Goal: Transaction & Acquisition: Purchase product/service

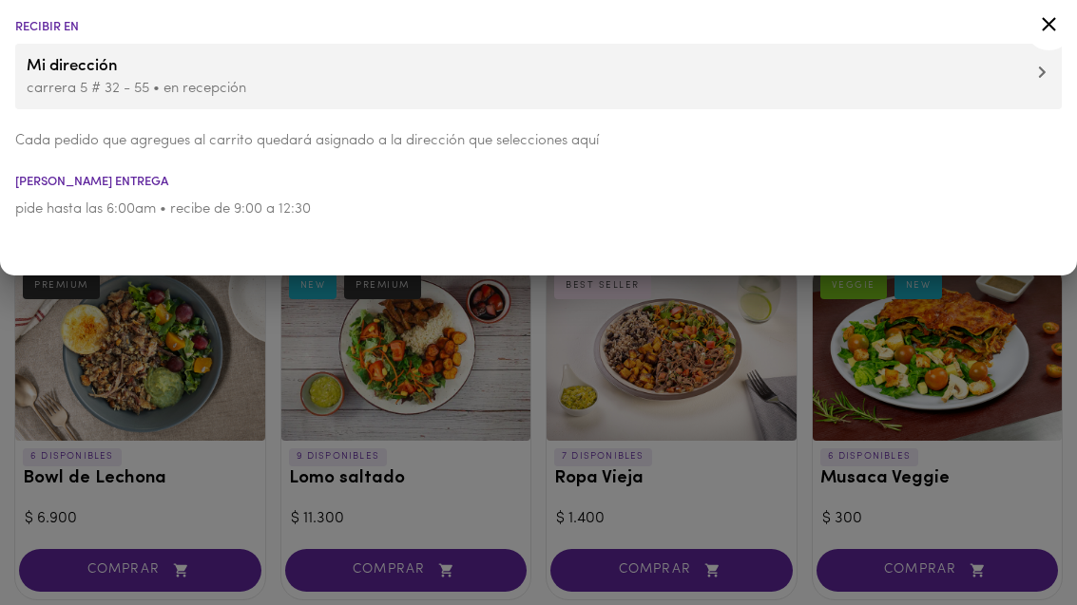
click at [1045, 15] on icon at bounding box center [1049, 24] width 24 height 24
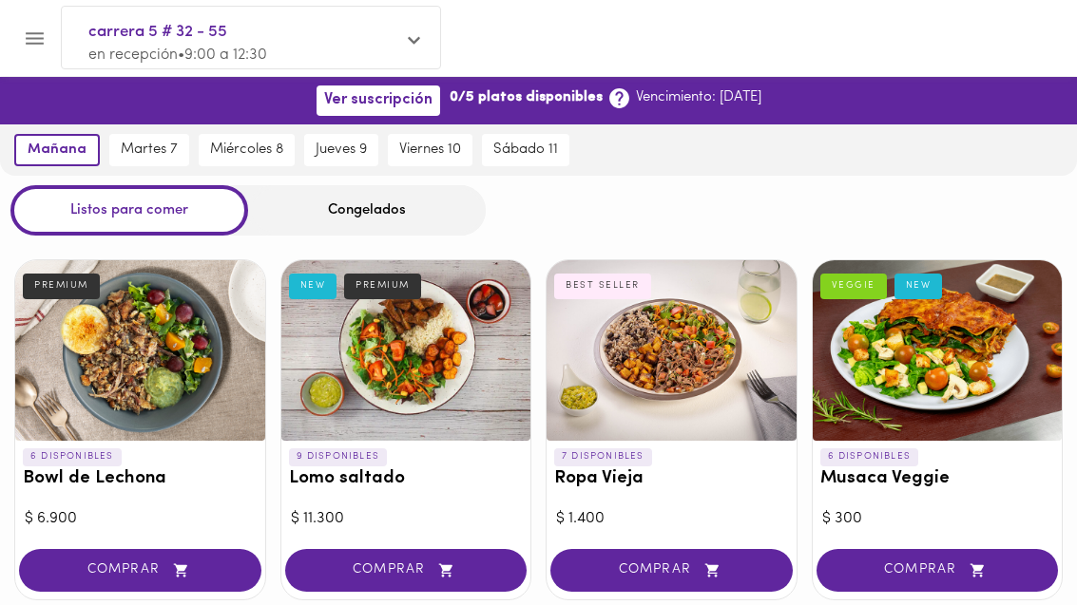
click at [403, 224] on div "Congelados" at bounding box center [367, 210] width 238 height 50
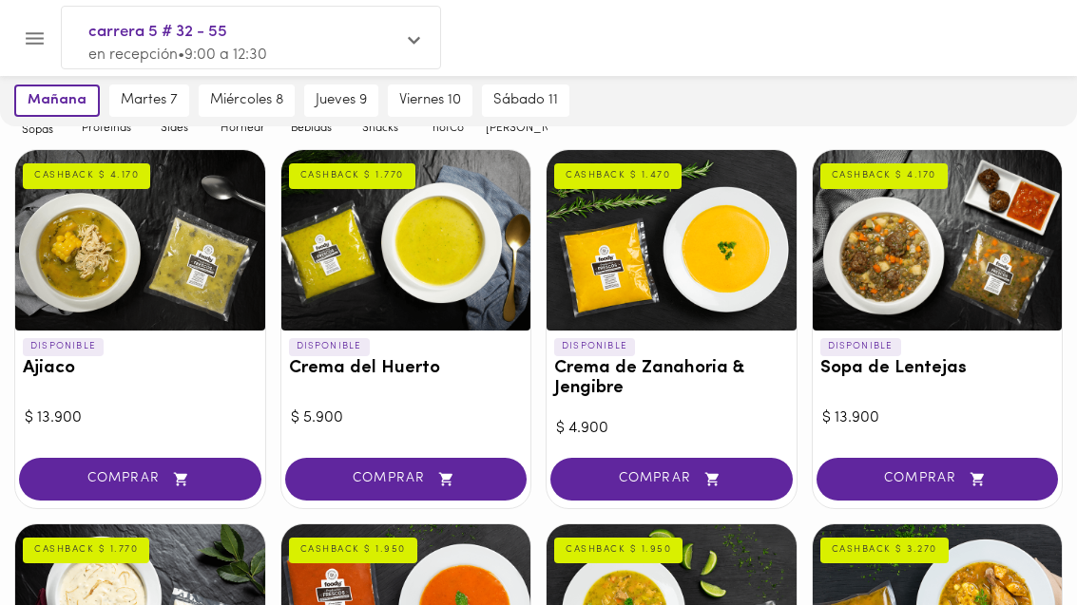
scroll to position [216, 0]
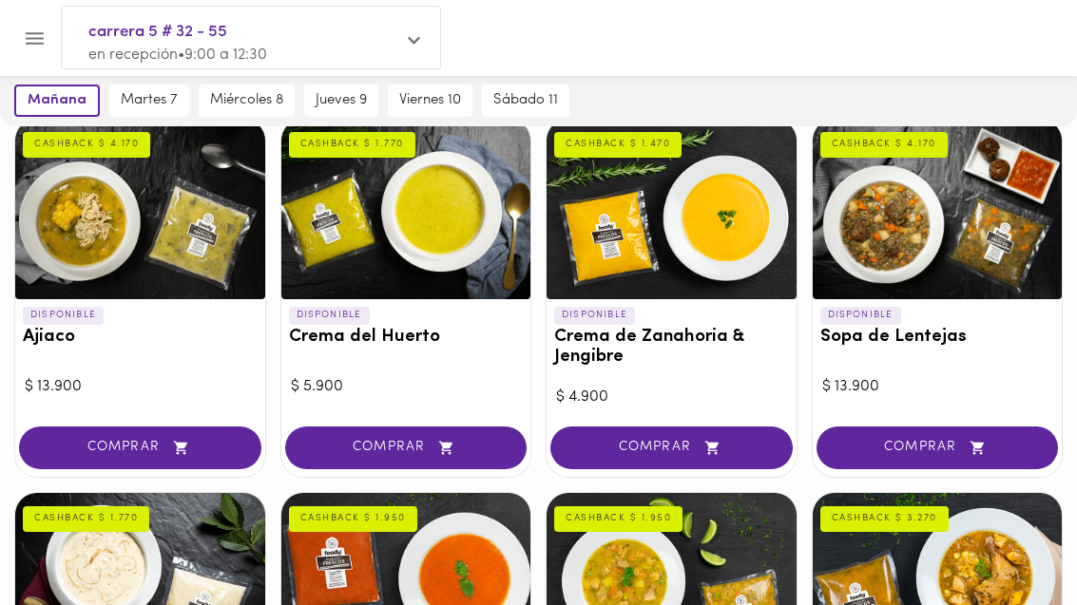
click at [723, 203] on div at bounding box center [671, 209] width 250 height 181
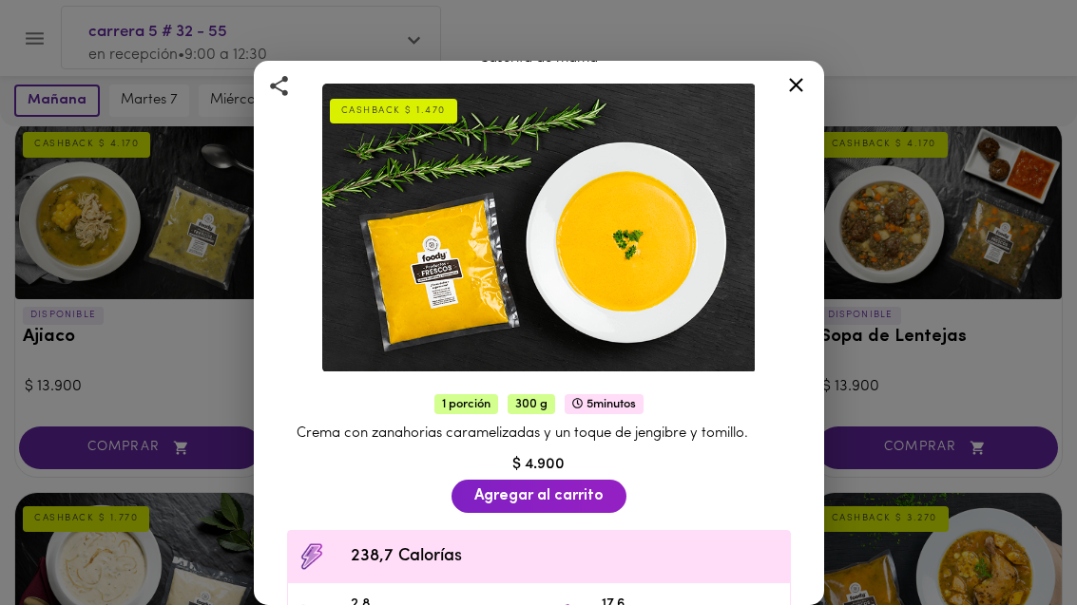
scroll to position [72, 0]
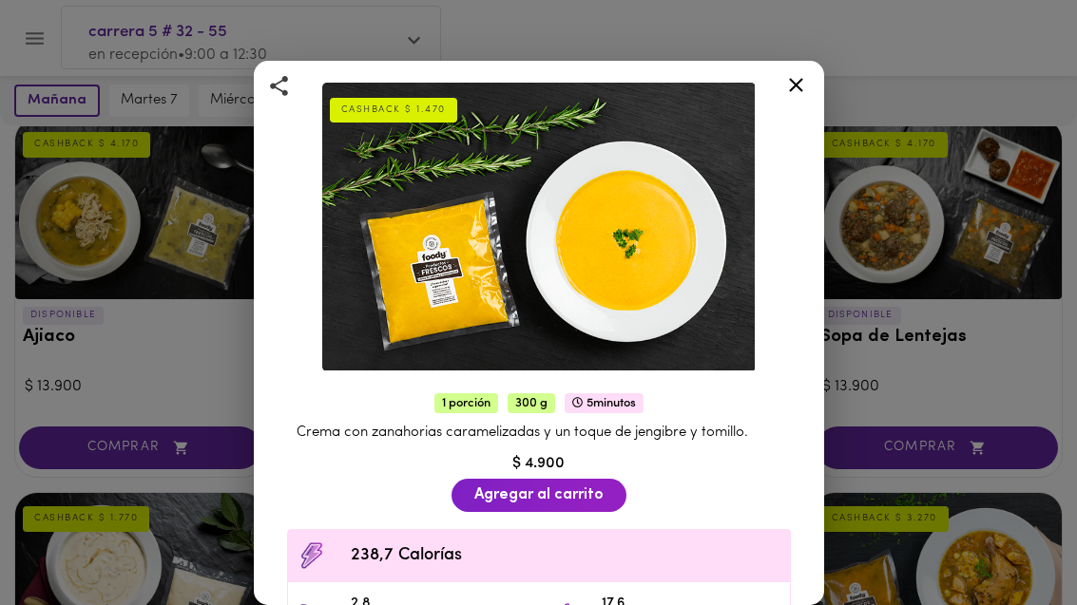
click at [954, 63] on div "Crema de Zanahoria & Jengibre Caserita de mamá CASHBACK $ 1.470 1 porción 300 g…" at bounding box center [538, 302] width 1077 height 605
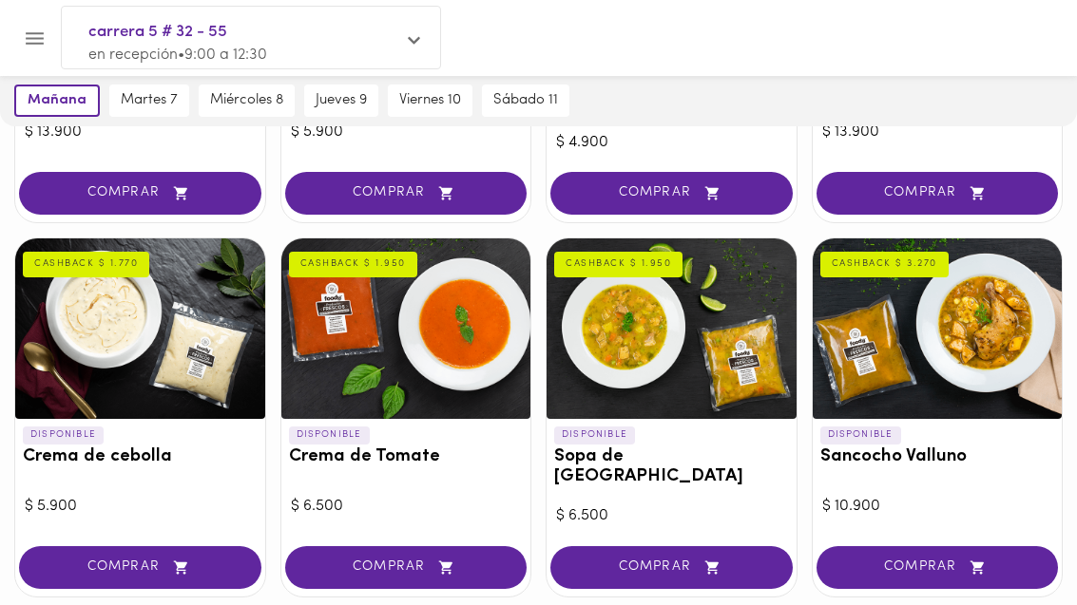
scroll to position [483, 0]
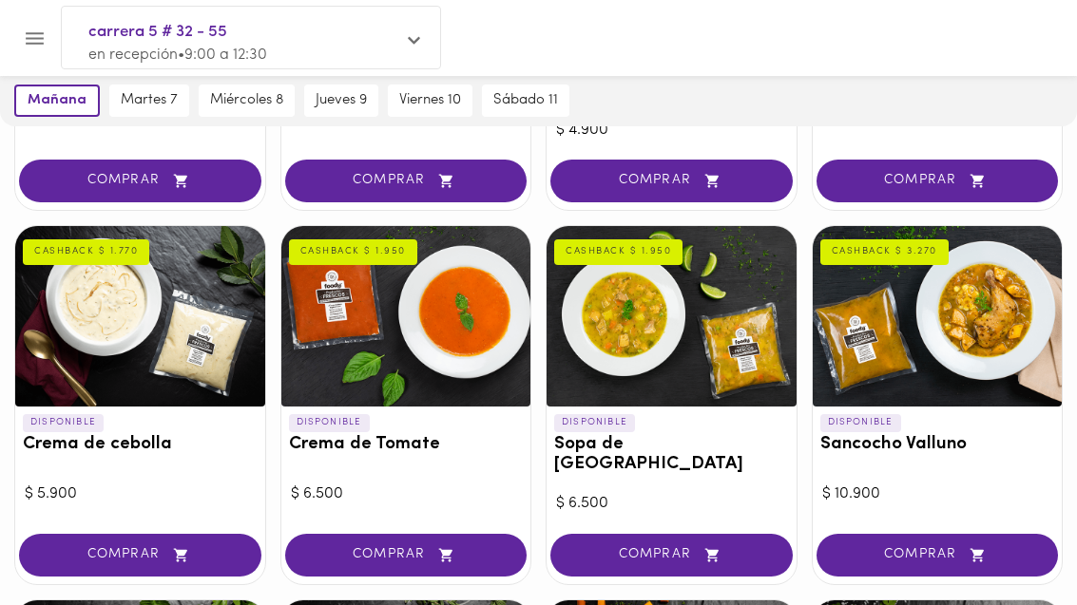
click at [750, 534] on button "COMPRAR" at bounding box center [671, 555] width 242 height 43
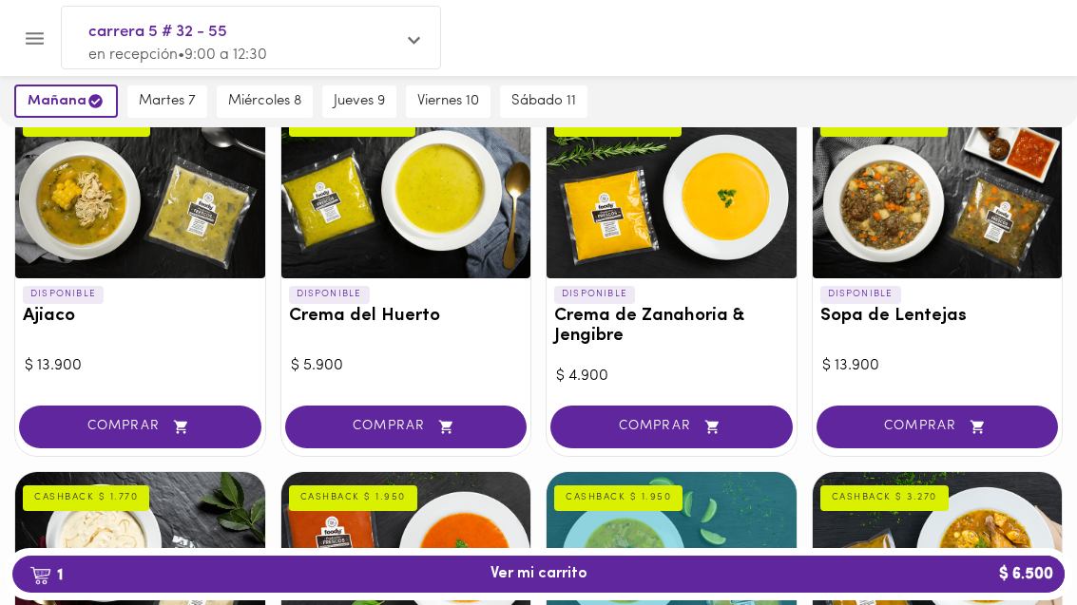
scroll to position [0, 0]
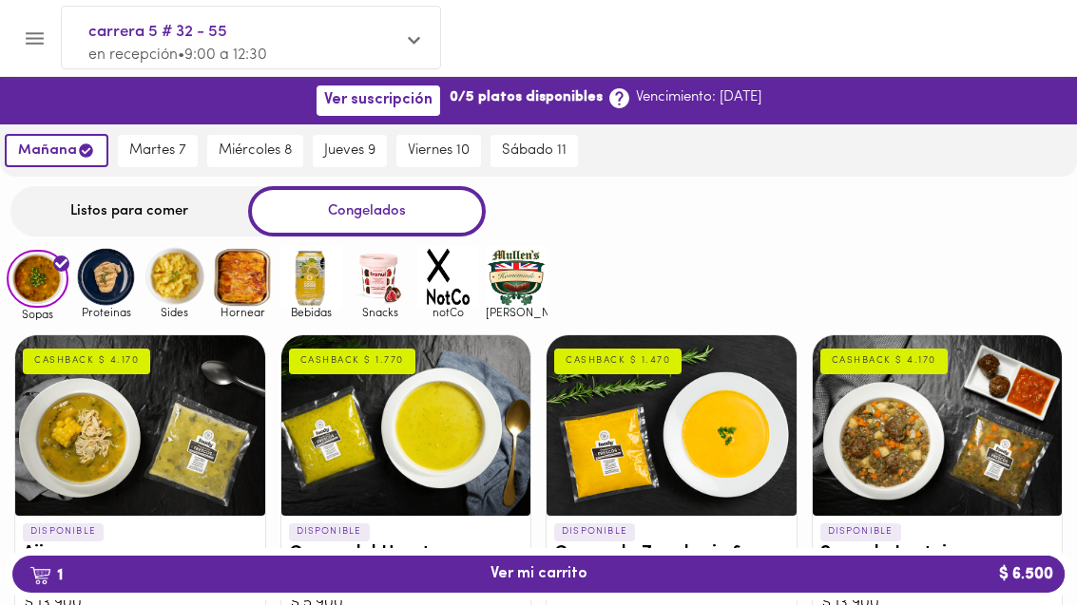
click at [88, 279] on img at bounding box center [106, 277] width 62 height 62
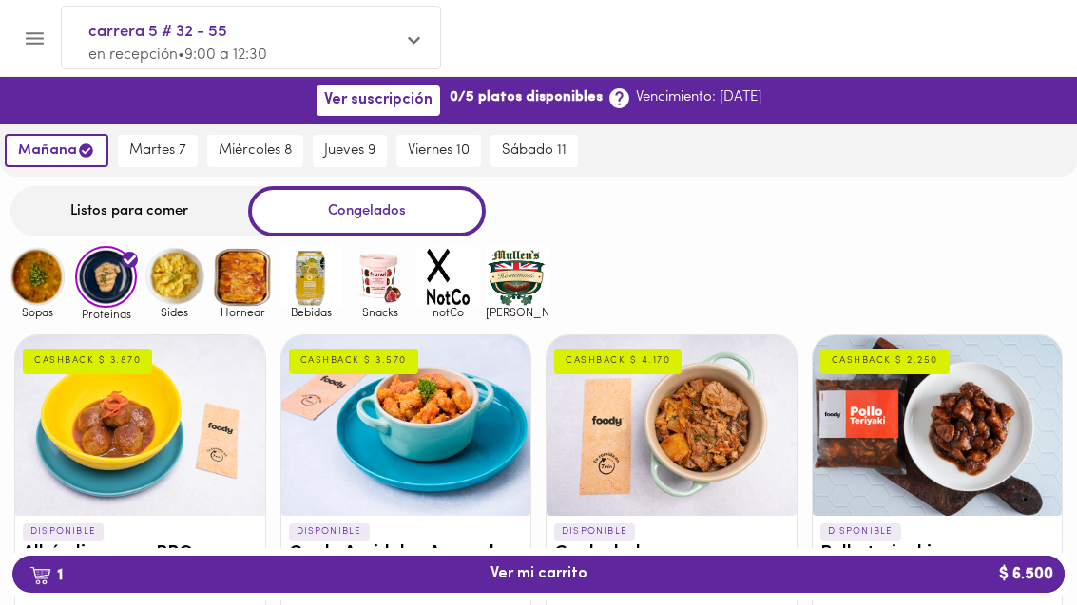
click at [173, 277] on img at bounding box center [174, 277] width 62 height 62
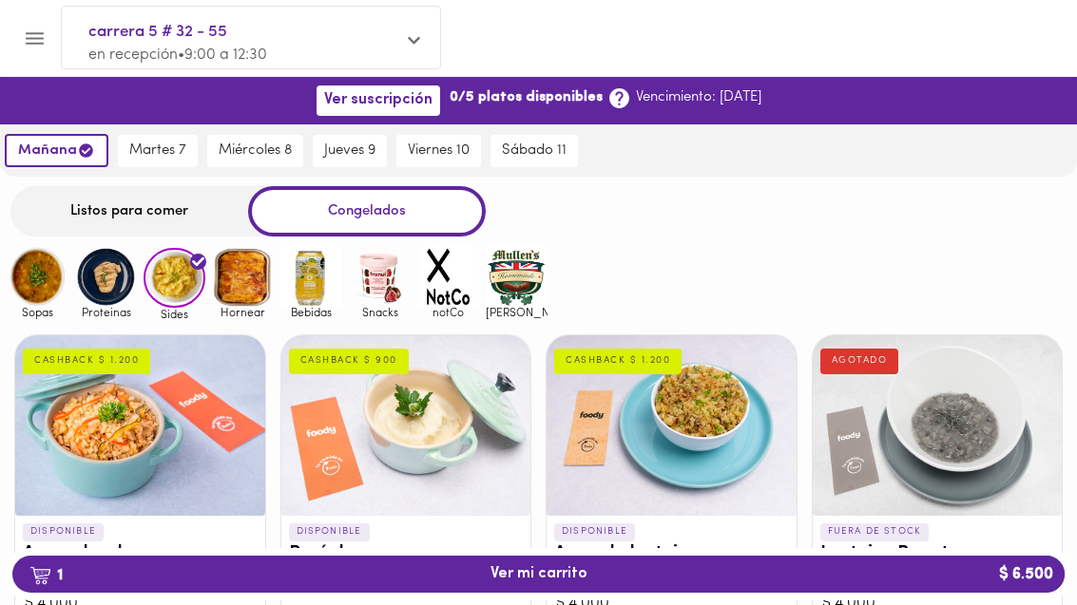
click at [1006, 251] on div "Sopas Proteinas Sides Hornear Bebidas Snacks notCo [PERSON_NAME]" at bounding box center [538, 283] width 1077 height 74
click at [248, 285] on img at bounding box center [243, 277] width 62 height 62
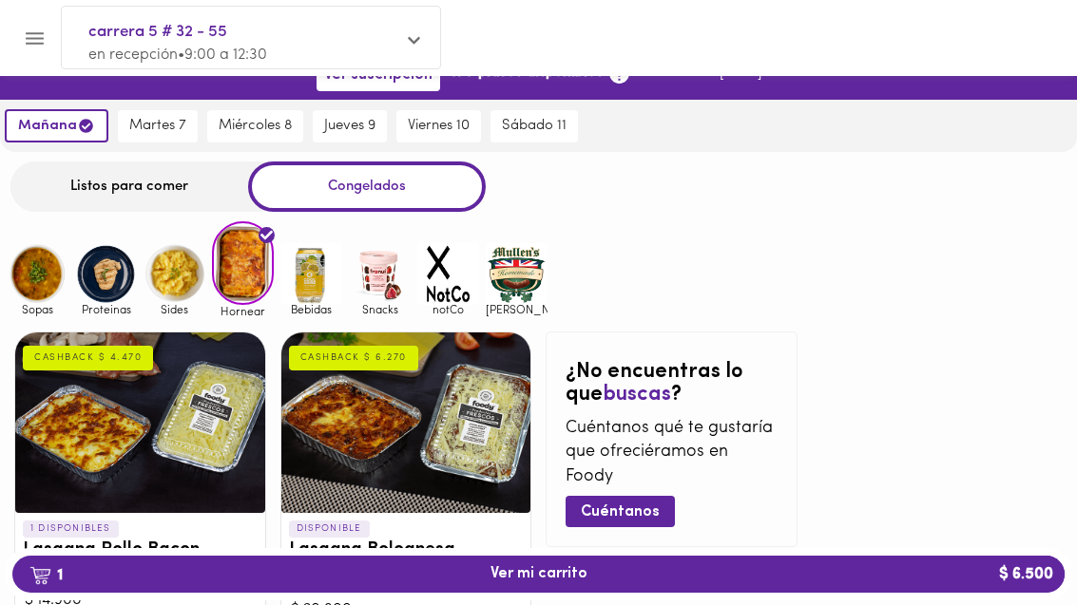
scroll to position [24, 0]
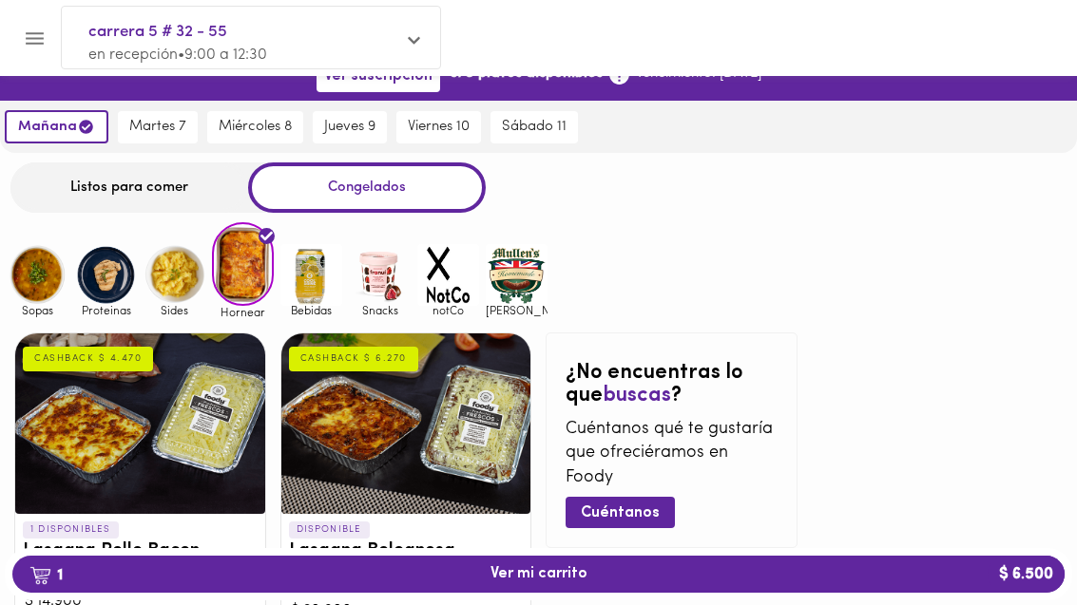
click at [326, 294] on img at bounding box center [311, 275] width 62 height 62
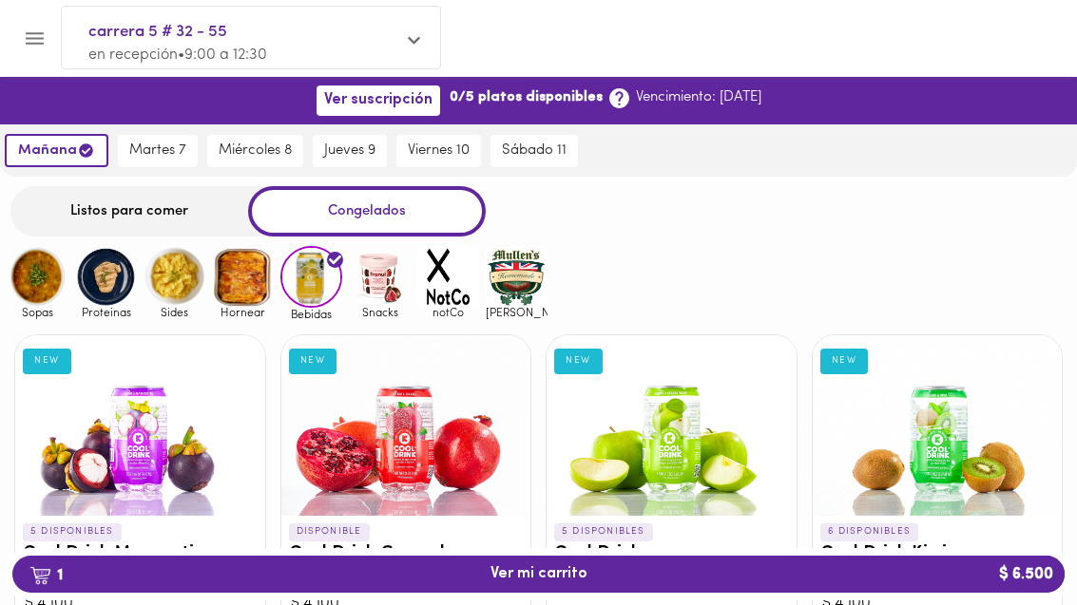
click at [542, 280] on img at bounding box center [517, 277] width 62 height 62
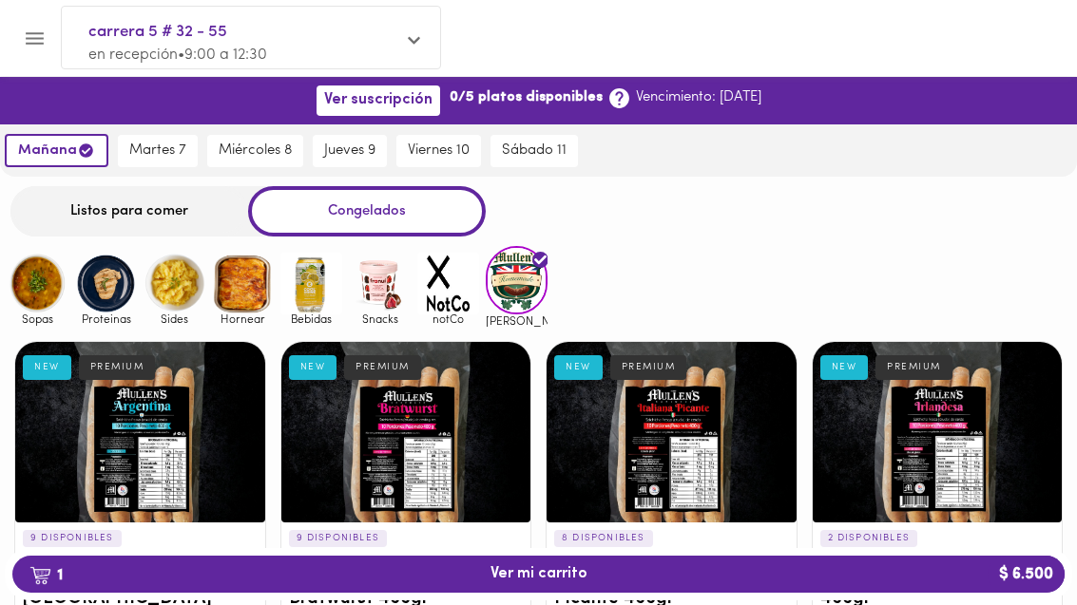
click at [57, 285] on img at bounding box center [38, 284] width 62 height 62
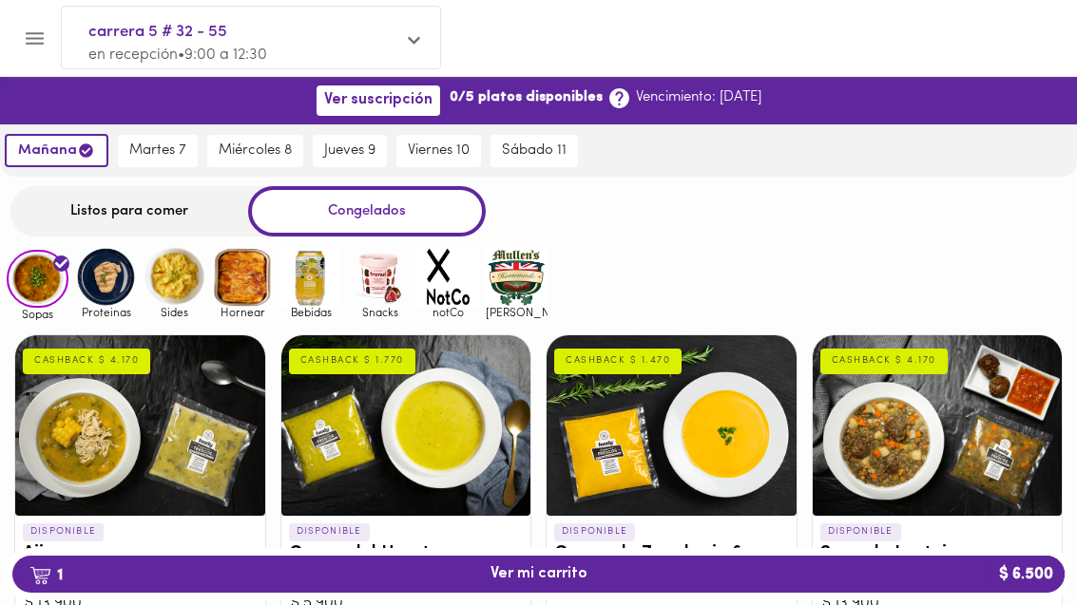
click at [119, 302] on img at bounding box center [106, 277] width 62 height 62
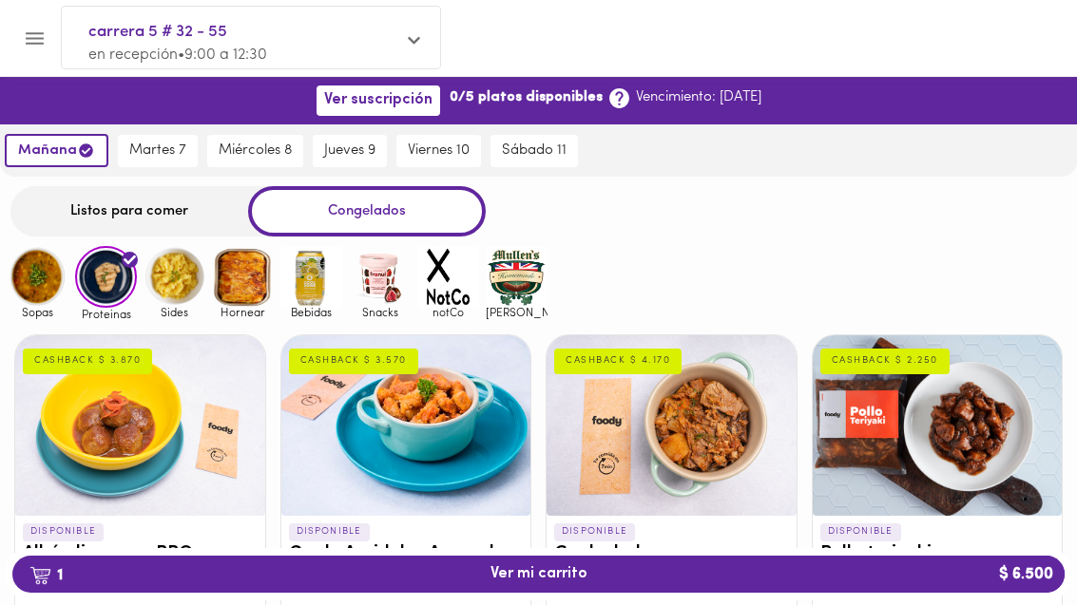
click at [166, 288] on img at bounding box center [174, 277] width 62 height 62
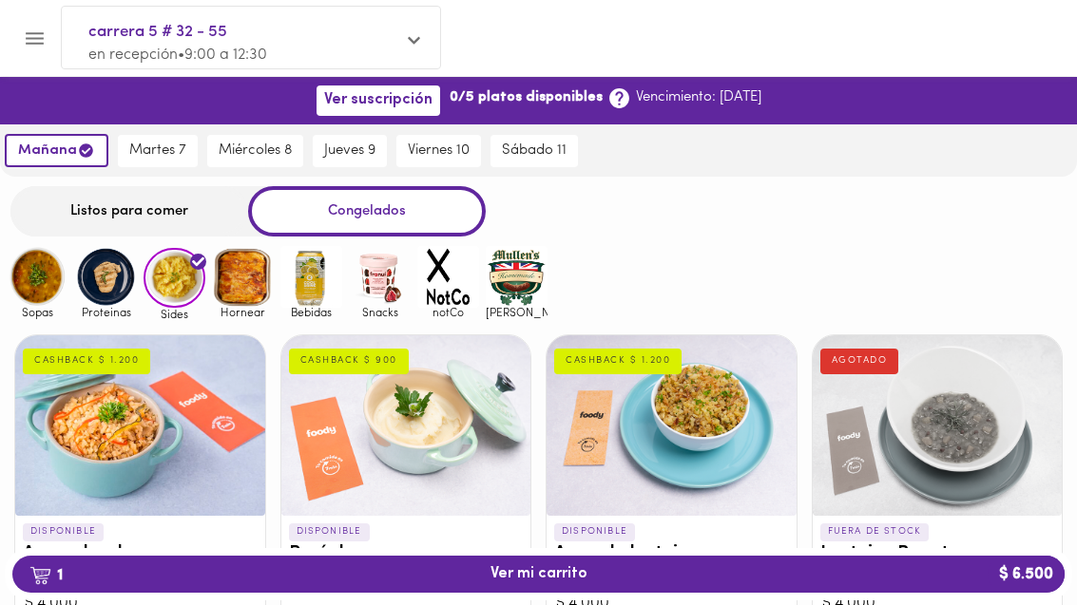
click at [257, 282] on img at bounding box center [243, 277] width 62 height 62
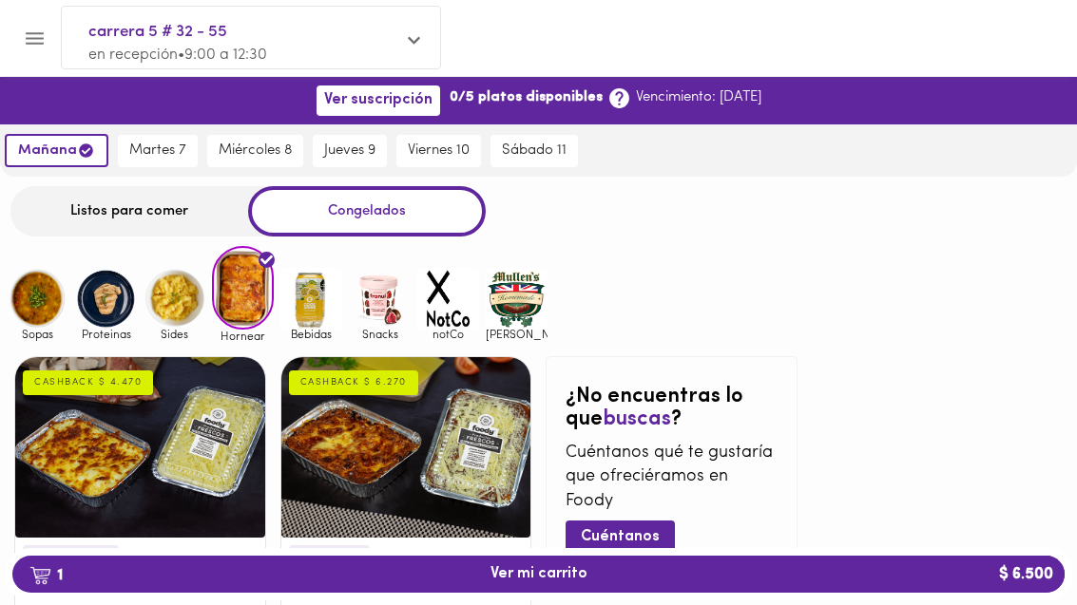
click at [161, 151] on span "martes 7" at bounding box center [157, 151] width 57 height 17
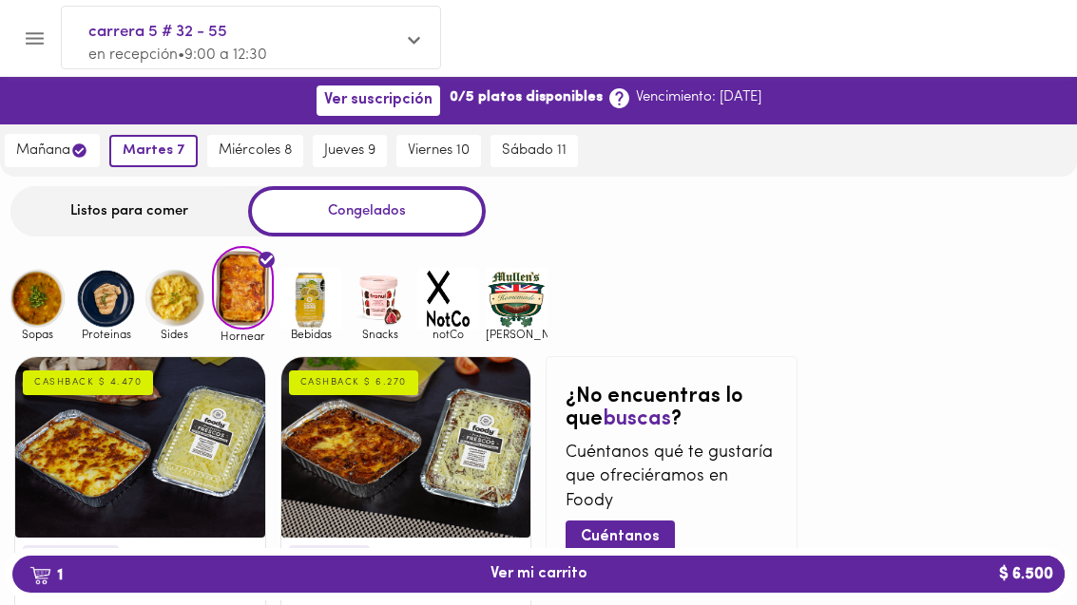
click at [190, 209] on div "Listos para comer" at bounding box center [129, 211] width 238 height 50
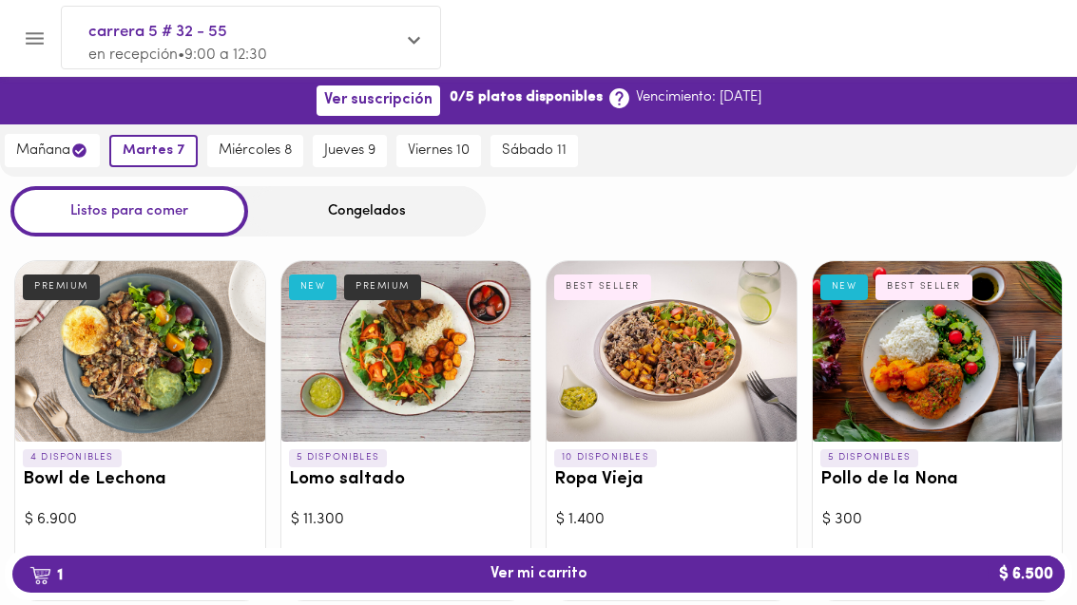
click at [391, 202] on div "Congelados" at bounding box center [367, 211] width 238 height 50
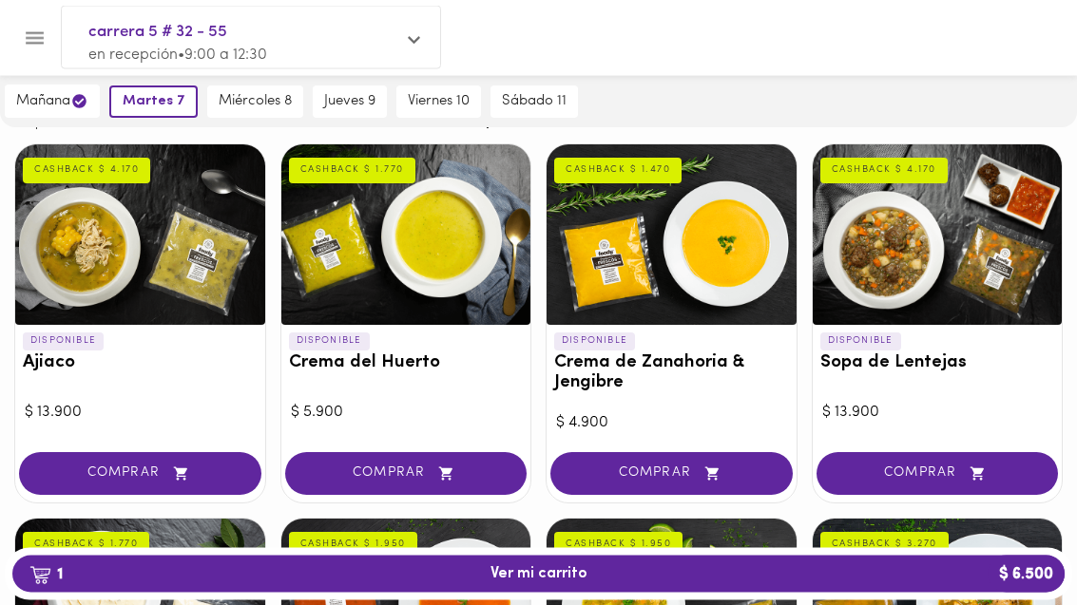
scroll to position [192, 0]
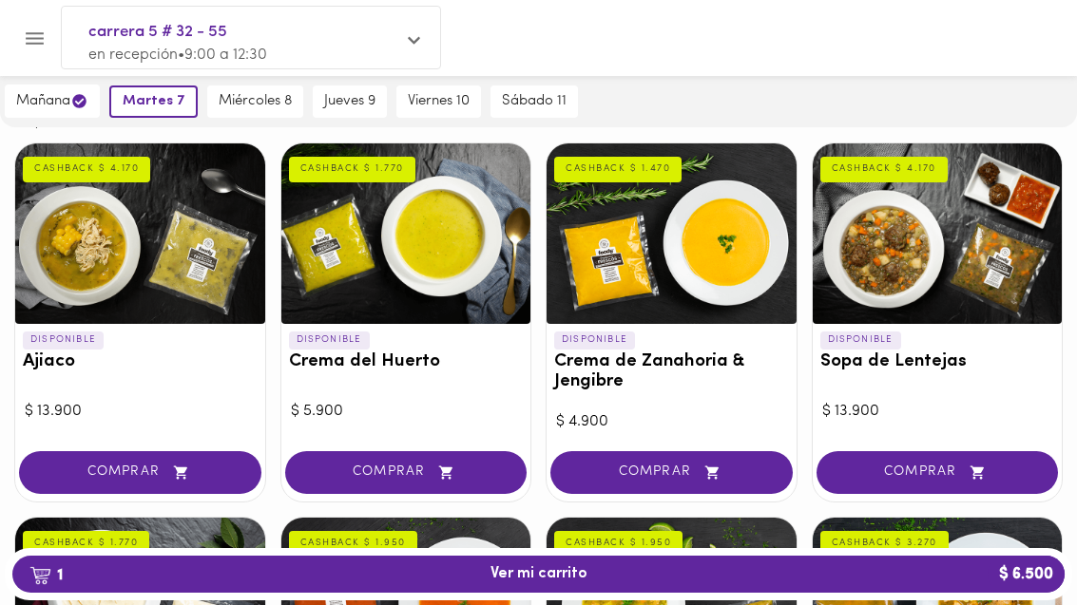
click at [711, 471] on icon "button" at bounding box center [712, 473] width 24 height 16
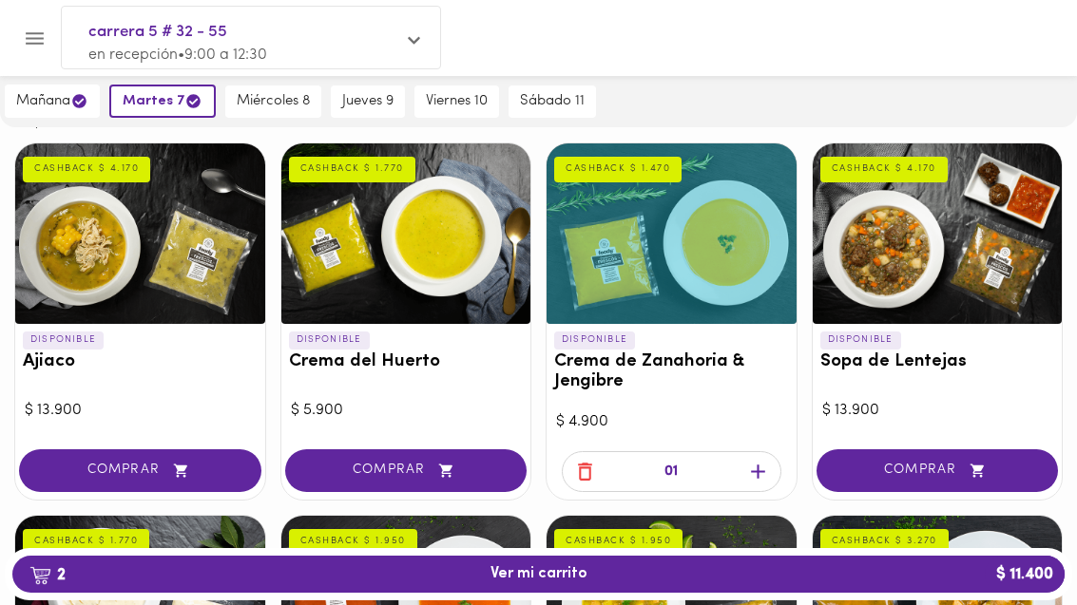
click at [755, 461] on icon "button" at bounding box center [758, 472] width 24 height 24
click at [760, 468] on icon "button" at bounding box center [758, 472] width 24 height 24
click at [763, 469] on icon "button" at bounding box center [758, 473] width 14 height 14
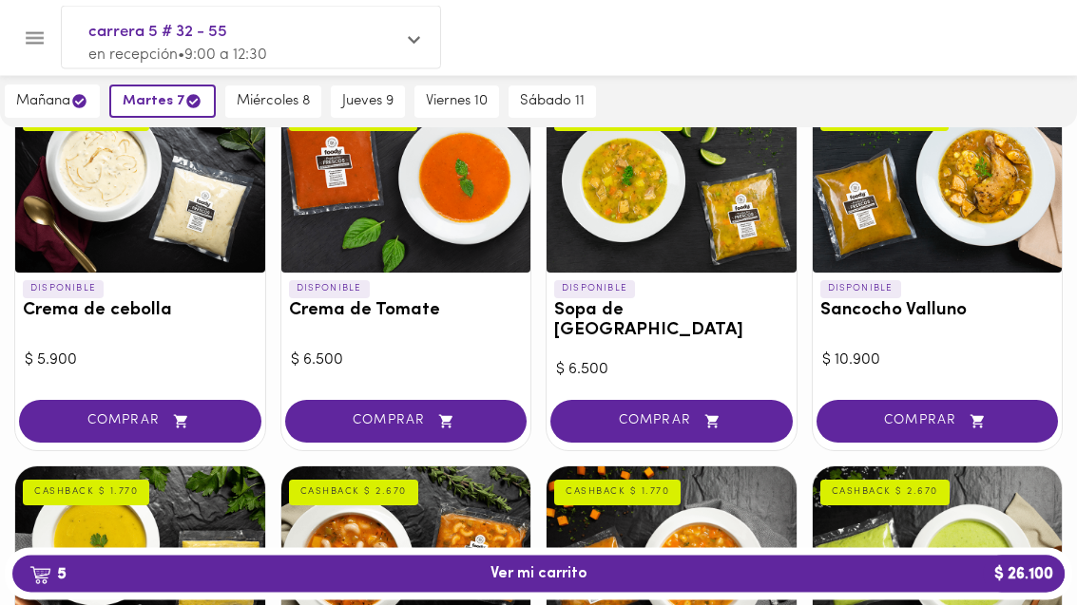
scroll to position [634, 0]
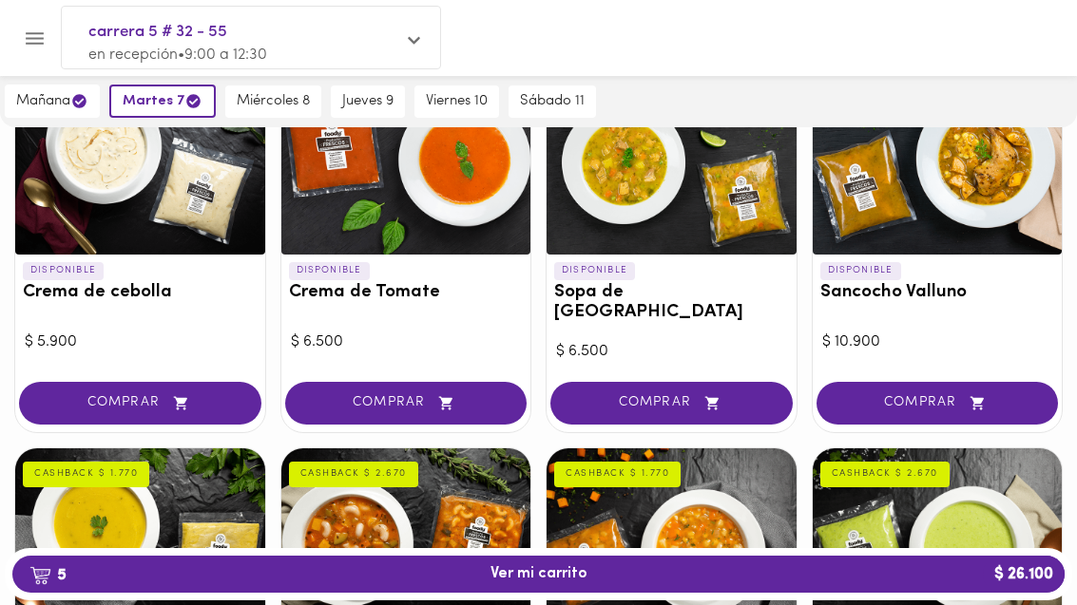
click at [735, 382] on button "COMPRAR" at bounding box center [671, 403] width 242 height 43
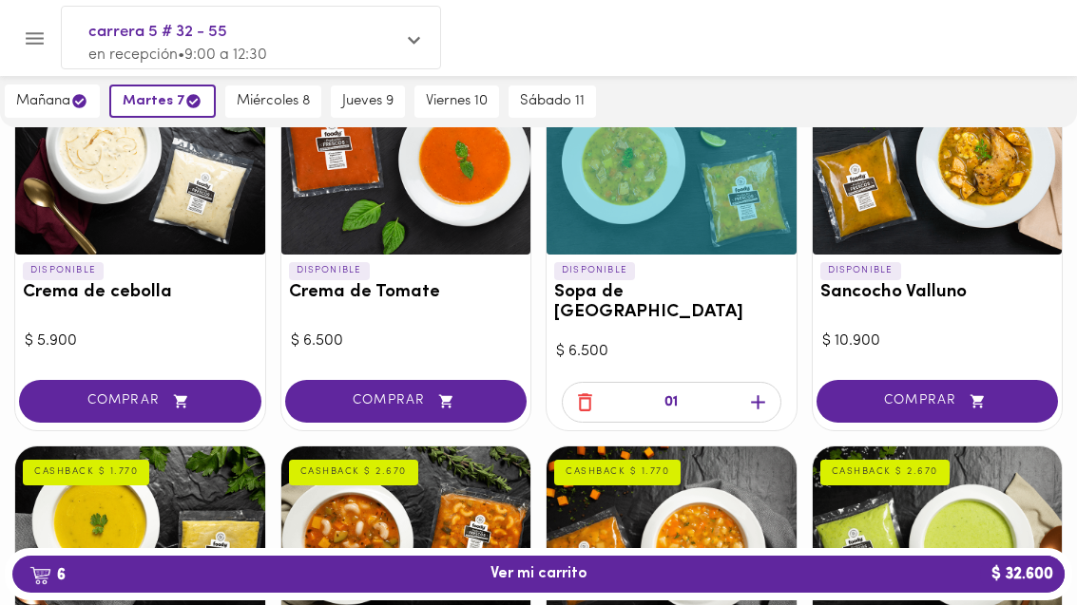
click at [746, 392] on icon "button" at bounding box center [758, 403] width 24 height 24
click at [761, 396] on icon "button" at bounding box center [758, 403] width 14 height 14
click at [759, 391] on icon "button" at bounding box center [758, 403] width 24 height 24
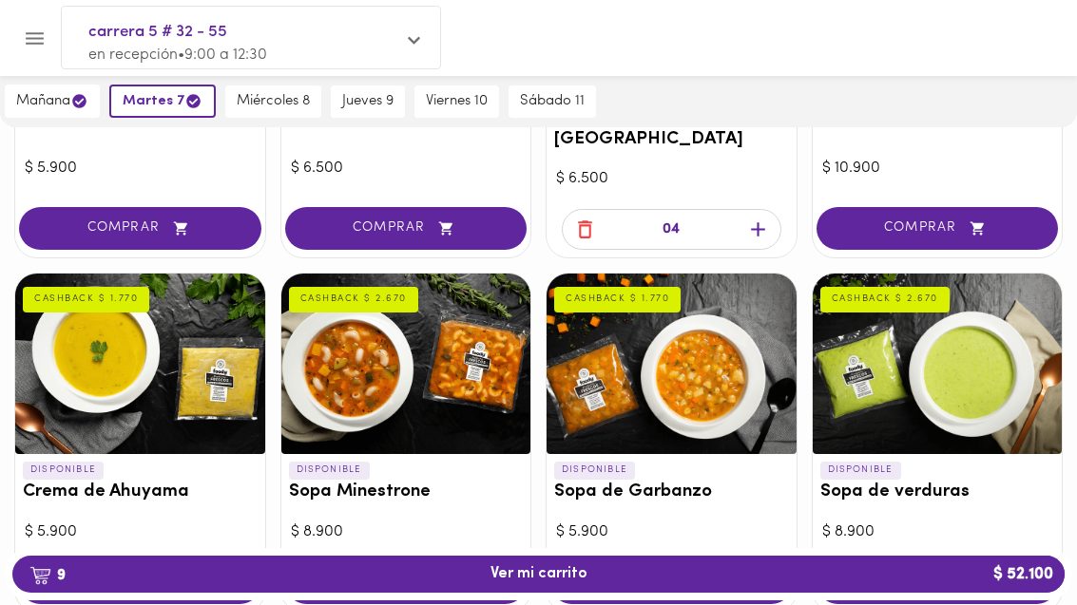
scroll to position [896, 0]
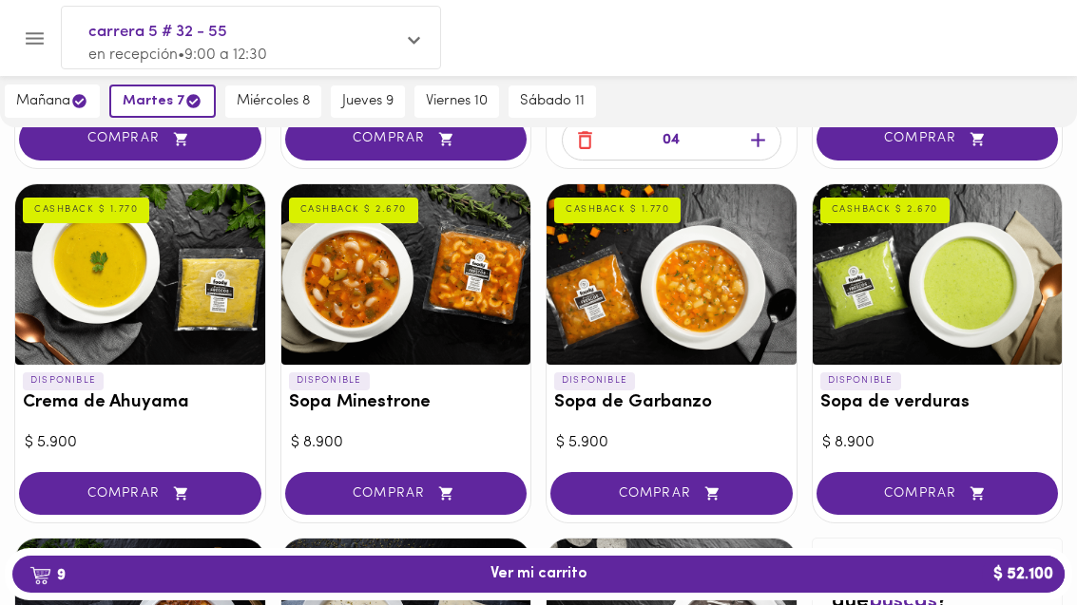
click at [189, 472] on button "COMPRAR" at bounding box center [140, 493] width 242 height 43
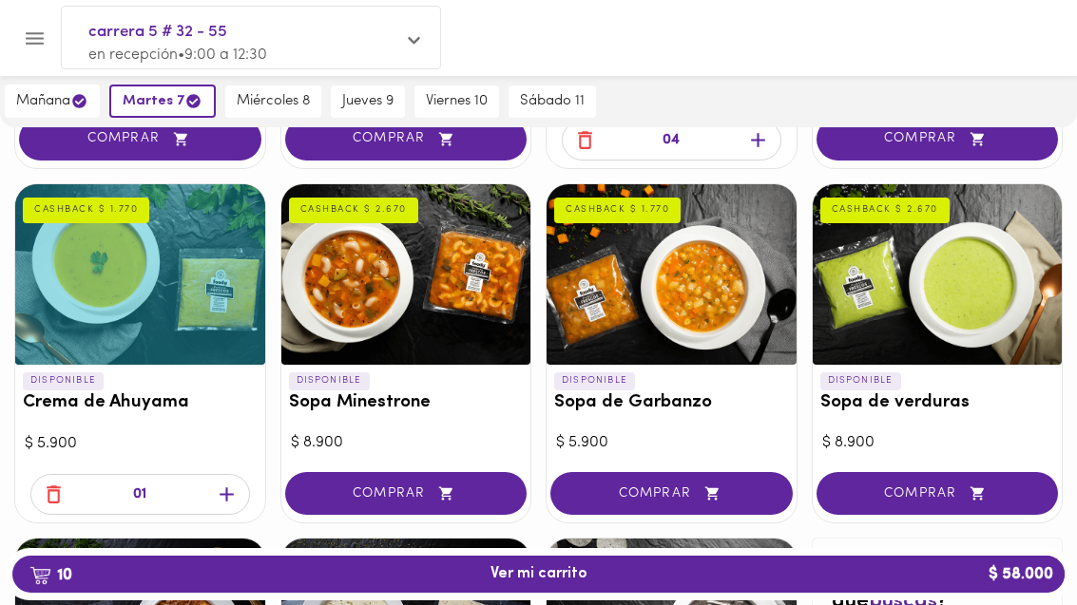
click at [227, 483] on icon "button" at bounding box center [227, 495] width 24 height 24
click at [234, 483] on icon "button" at bounding box center [227, 495] width 24 height 24
click at [237, 483] on icon "button" at bounding box center [227, 495] width 24 height 24
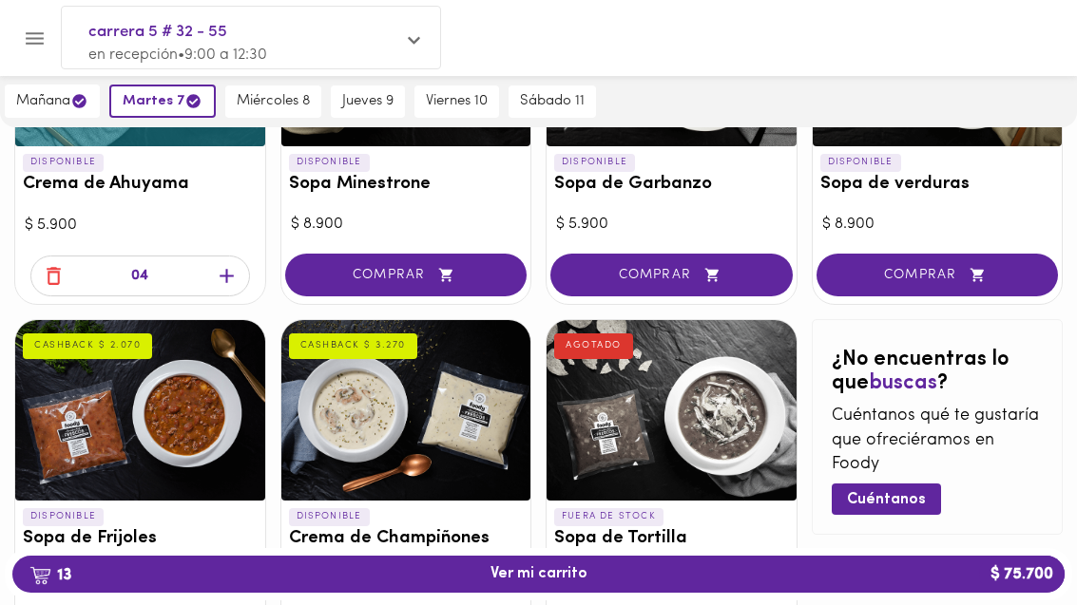
scroll to position [1128, 0]
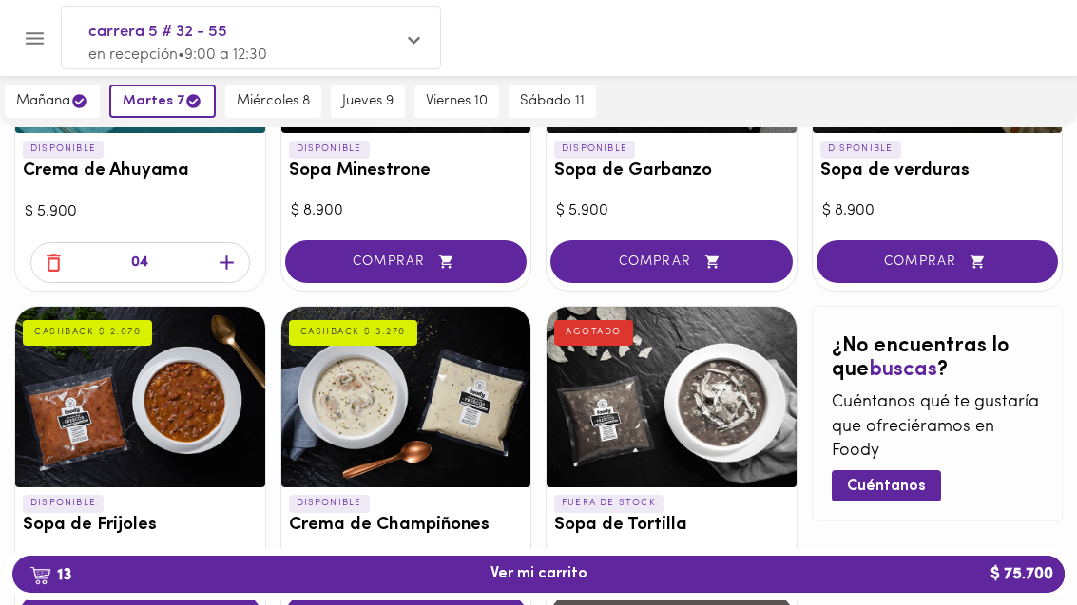
click at [927, 470] on button "Cuéntanos" at bounding box center [885, 485] width 109 height 31
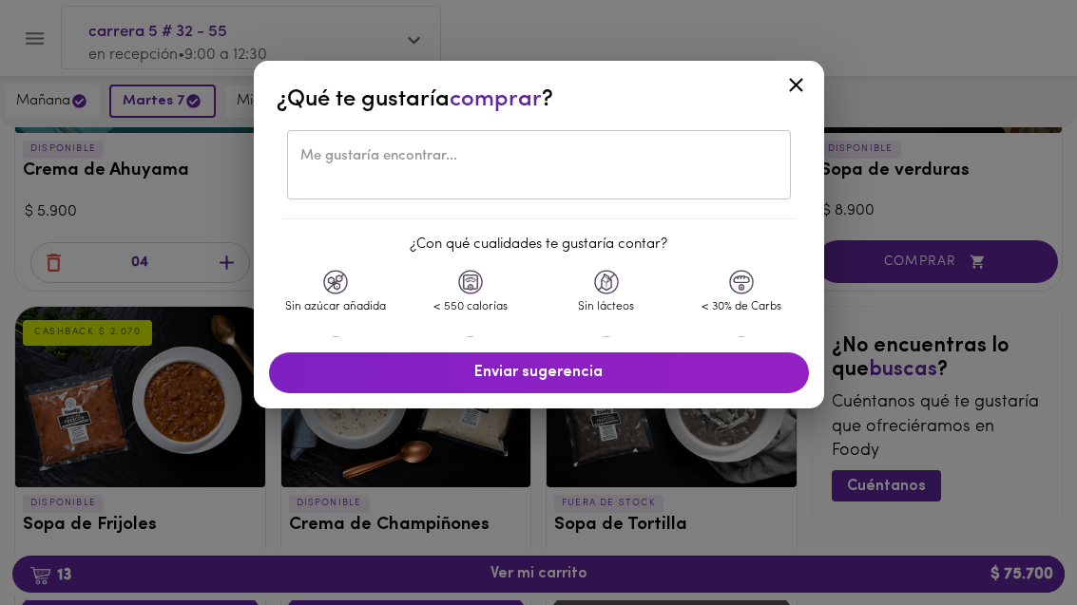
click at [710, 165] on textarea at bounding box center [538, 165] width 477 height 34
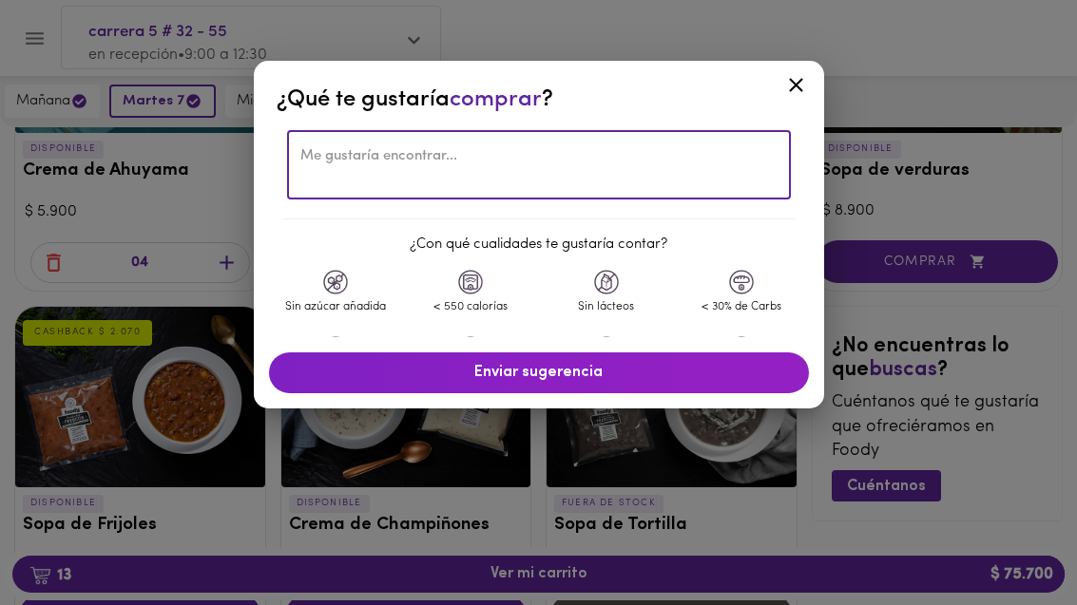
scroll to position [1127, 0]
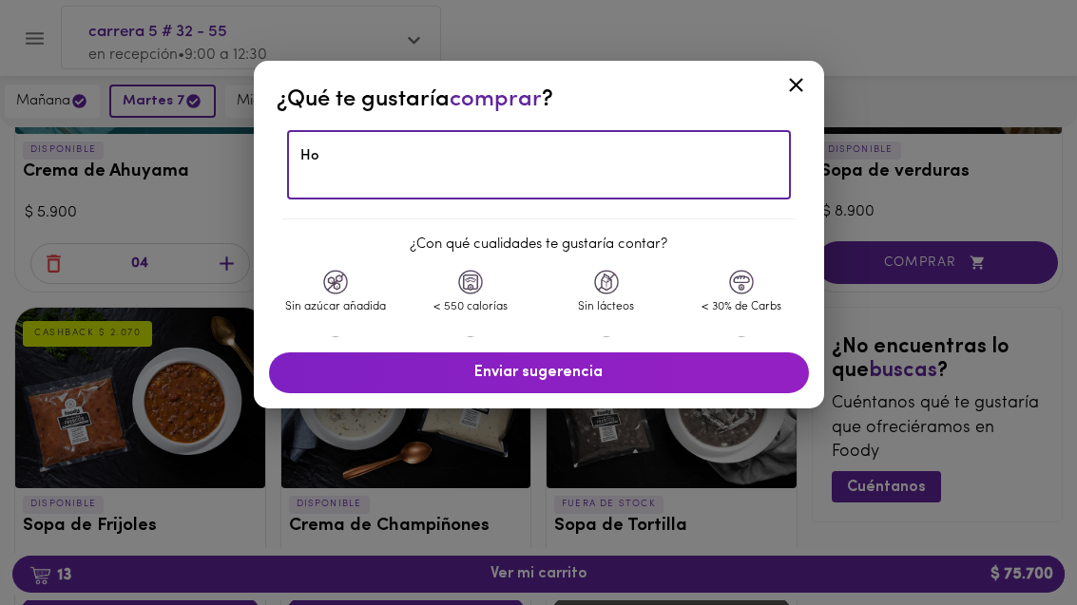
type textarea "H"
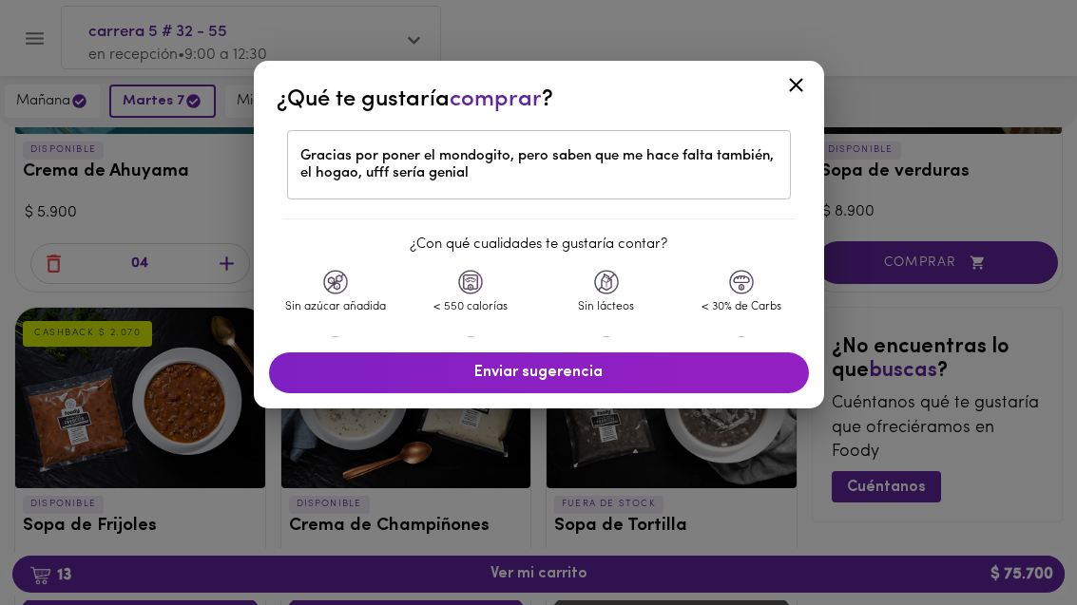
scroll to position [1128, 0]
type textarea "Gracias por poner el mondogito, pero saben que me hace falta también, el hogao,…"
click at [686, 380] on span "Enviar sugerencia" at bounding box center [539, 373] width 502 height 18
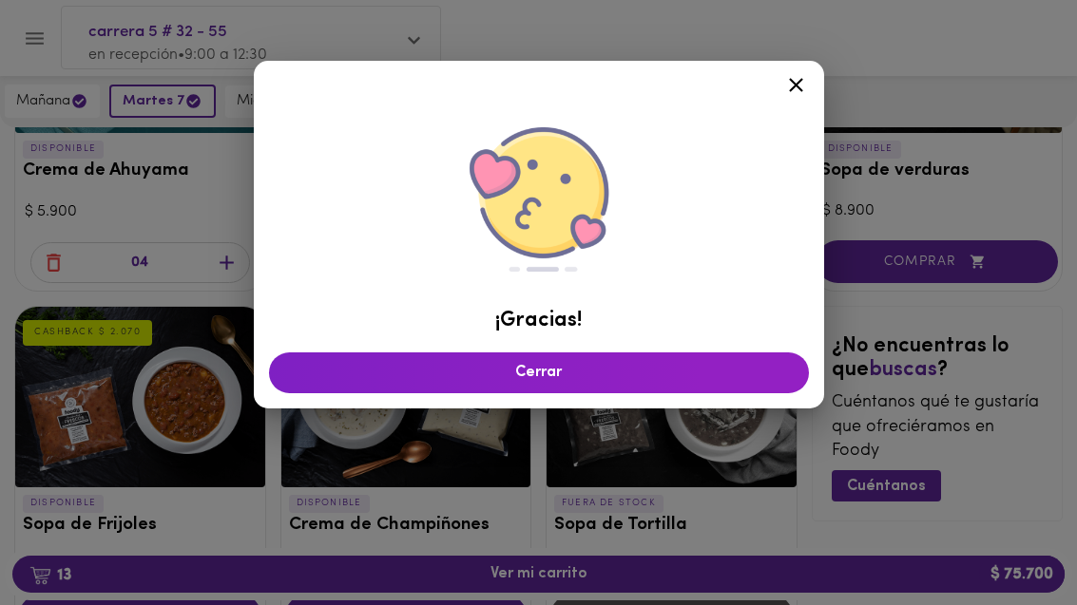
click at [716, 365] on span "Cerrar" at bounding box center [539, 373] width 502 height 18
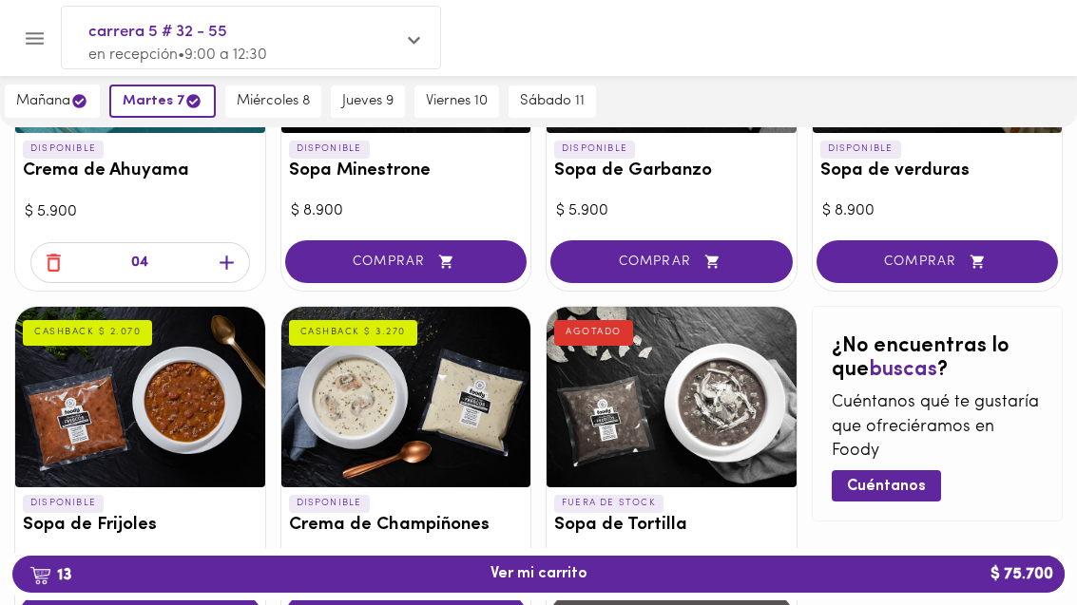
scroll to position [1193, 0]
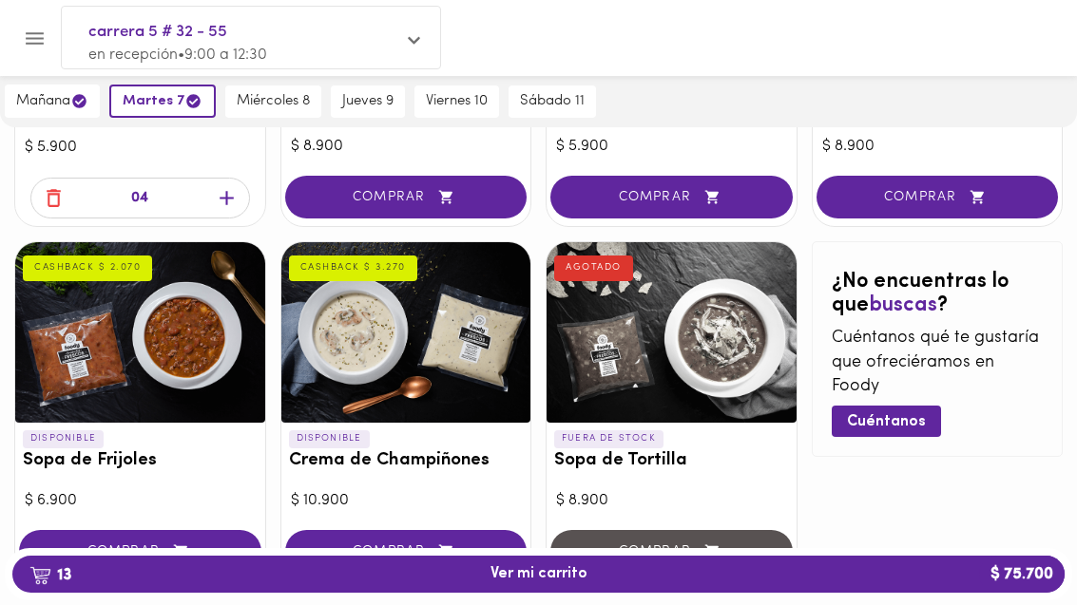
click at [724, 583] on span "13 Ver mi carrito $ 75.700" at bounding box center [538, 574] width 1021 height 18
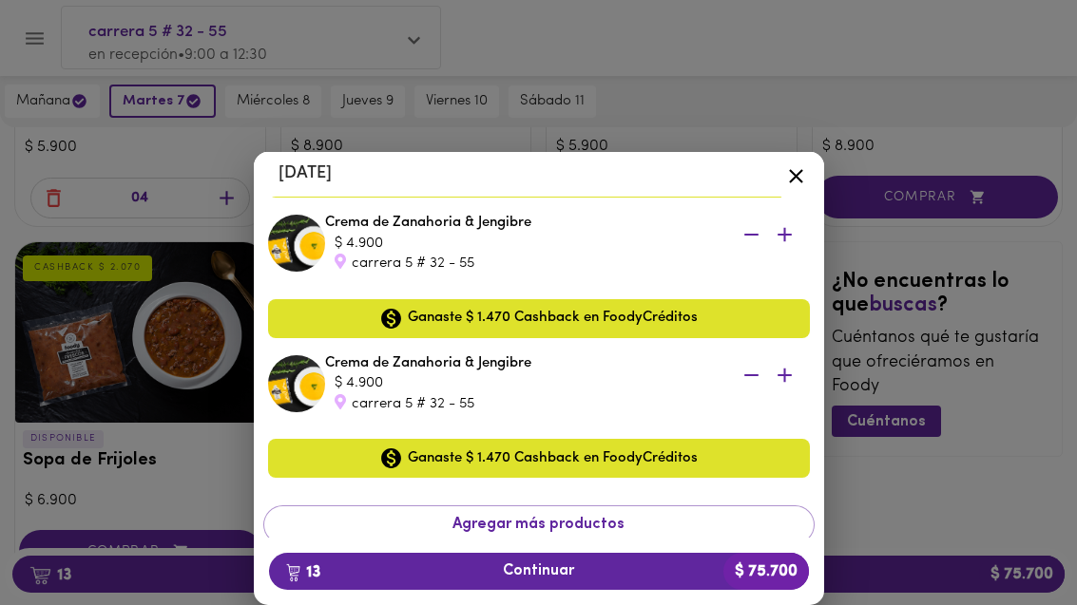
scroll to position [1667, 0]
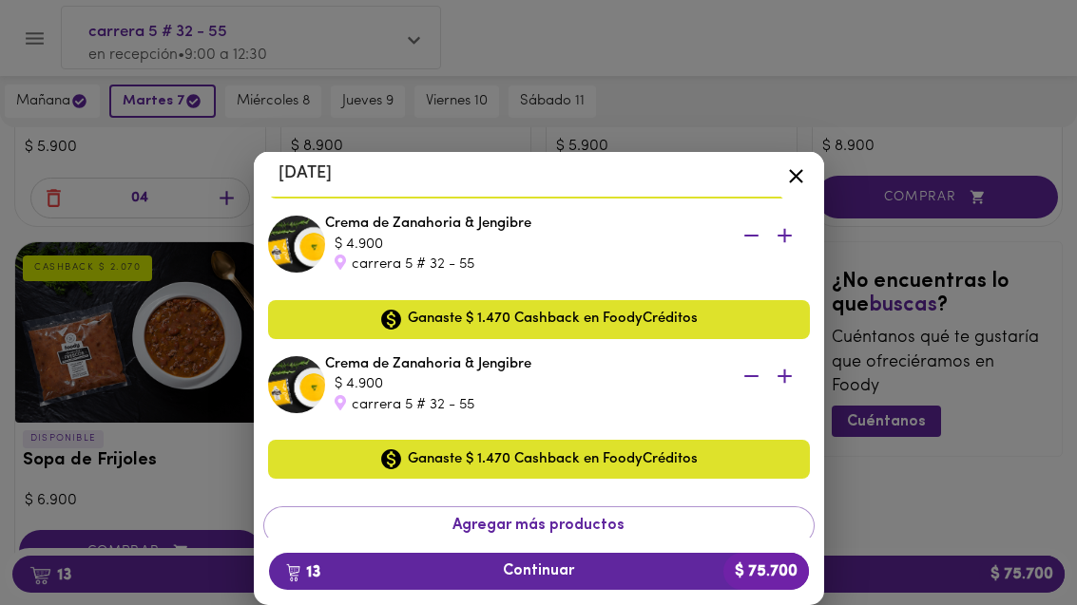
click at [624, 581] on span "13 Continuar $ 75.700" at bounding box center [538, 572] width 509 height 18
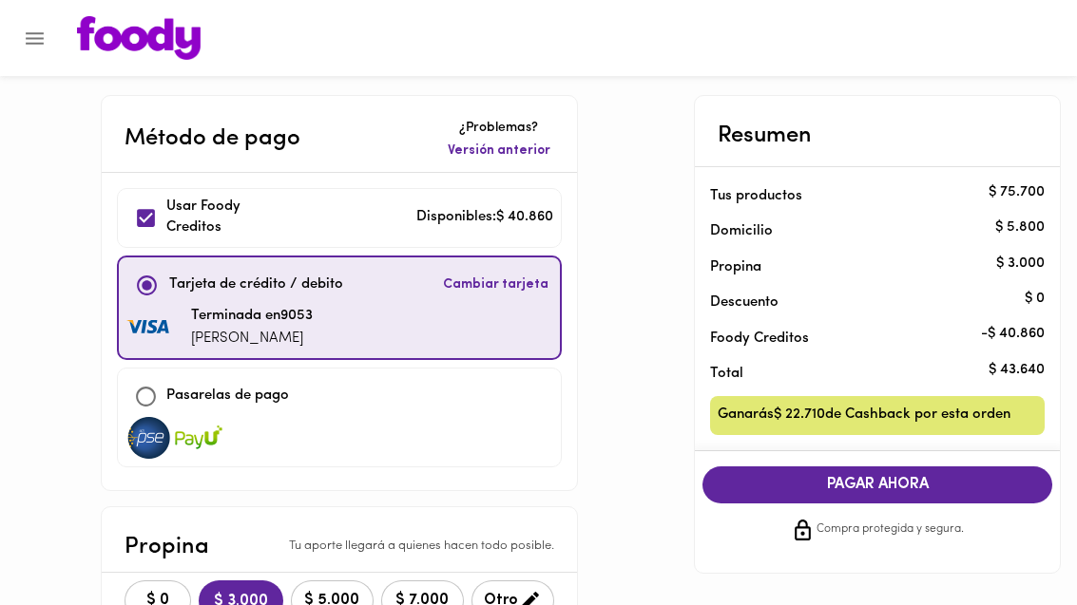
click at [143, 215] on input "checkbox" at bounding box center [145, 218] width 41 height 41
click at [145, 222] on input "checkbox" at bounding box center [145, 218] width 41 height 41
checkbox input "true"
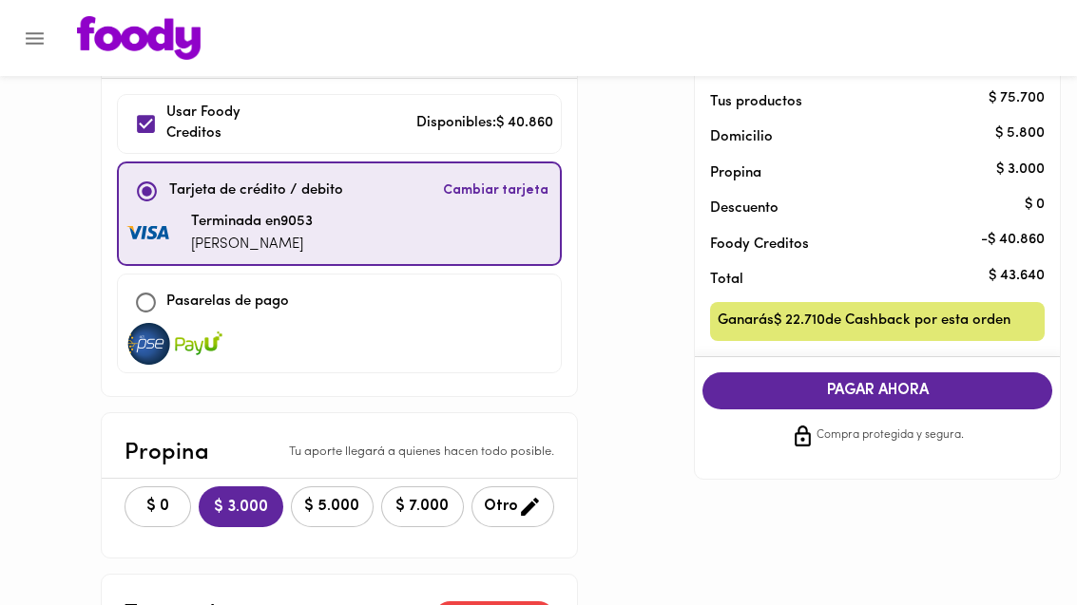
scroll to position [93, 0]
click at [924, 364] on div "PAGAR AHORA Compra protegida y segura." at bounding box center [877, 411] width 380 height 106
click at [924, 399] on button "PAGAR AHORA" at bounding box center [877, 391] width 350 height 37
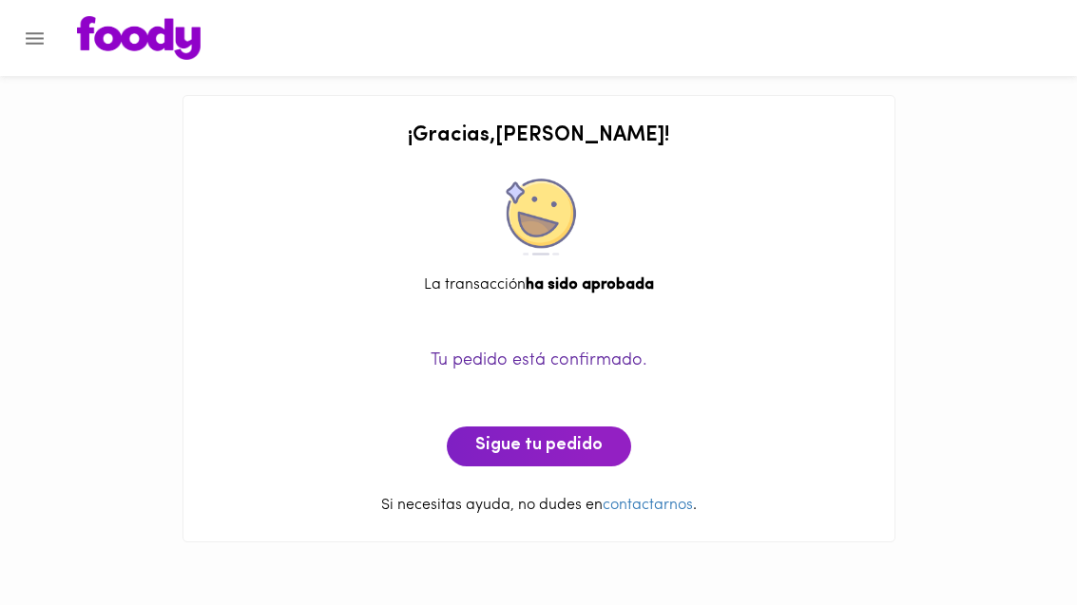
click at [566, 450] on span "Sigue tu pedido" at bounding box center [538, 446] width 127 height 21
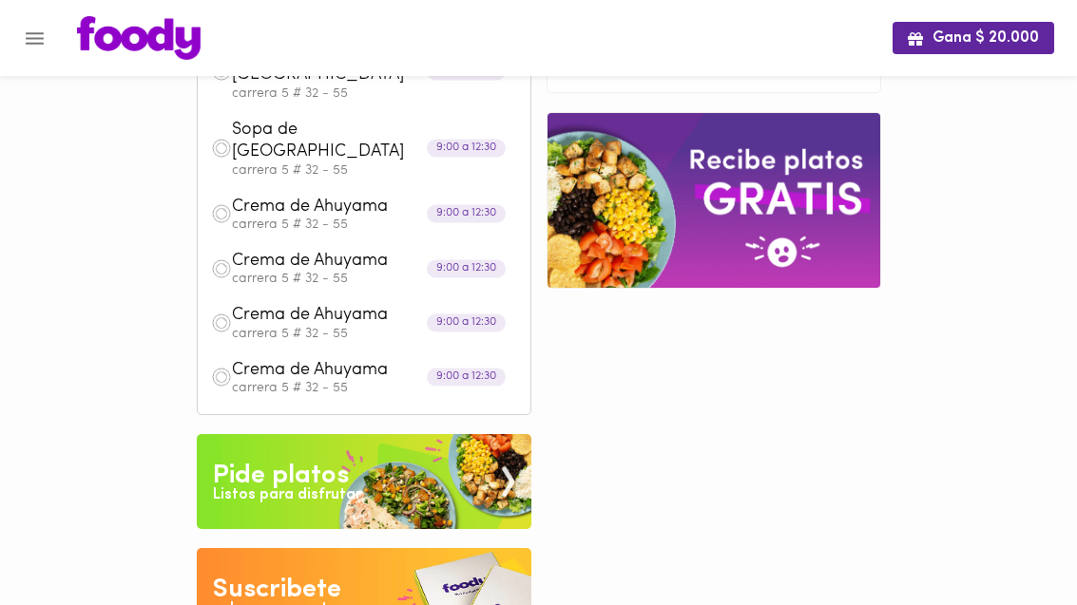
scroll to position [729, 0]
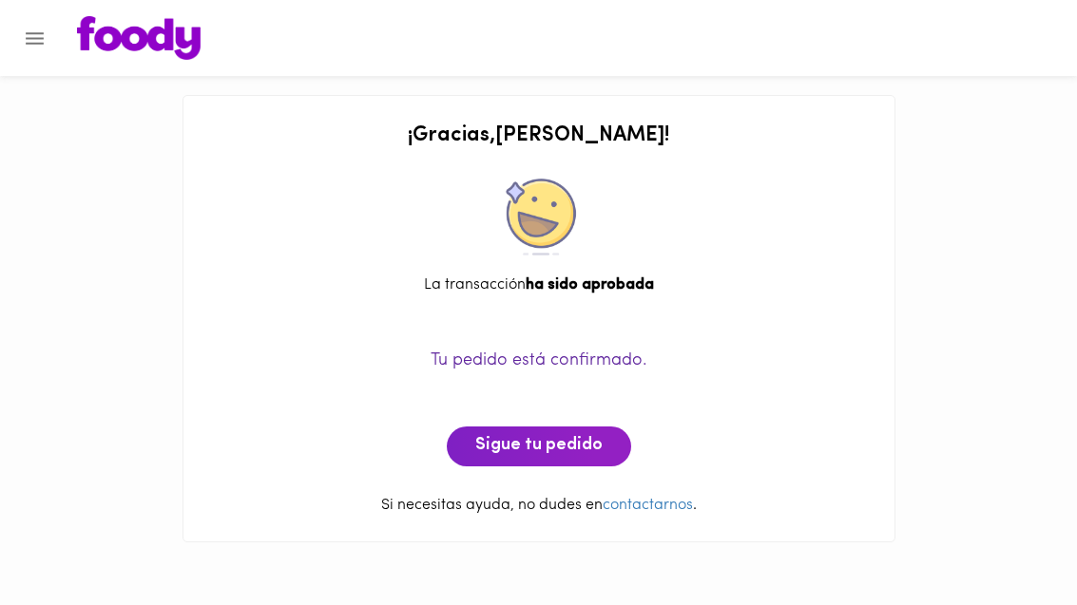
click at [569, 437] on span "Sigue tu pedido" at bounding box center [538, 446] width 127 height 21
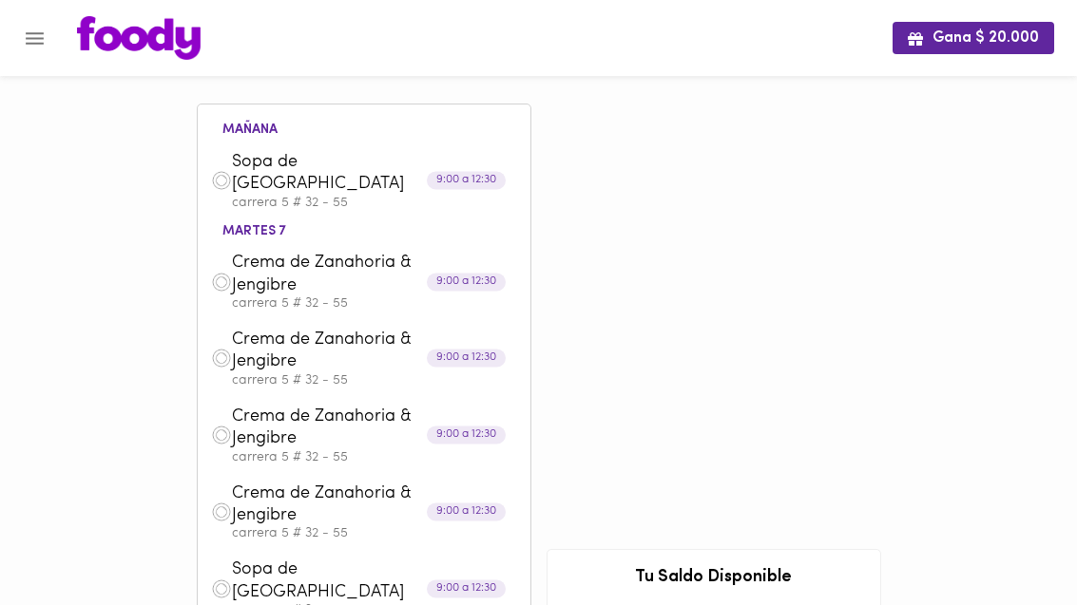
click at [135, 28] on img at bounding box center [139, 38] width 124 height 44
click at [19, 29] on button "Menu" at bounding box center [34, 38] width 47 height 47
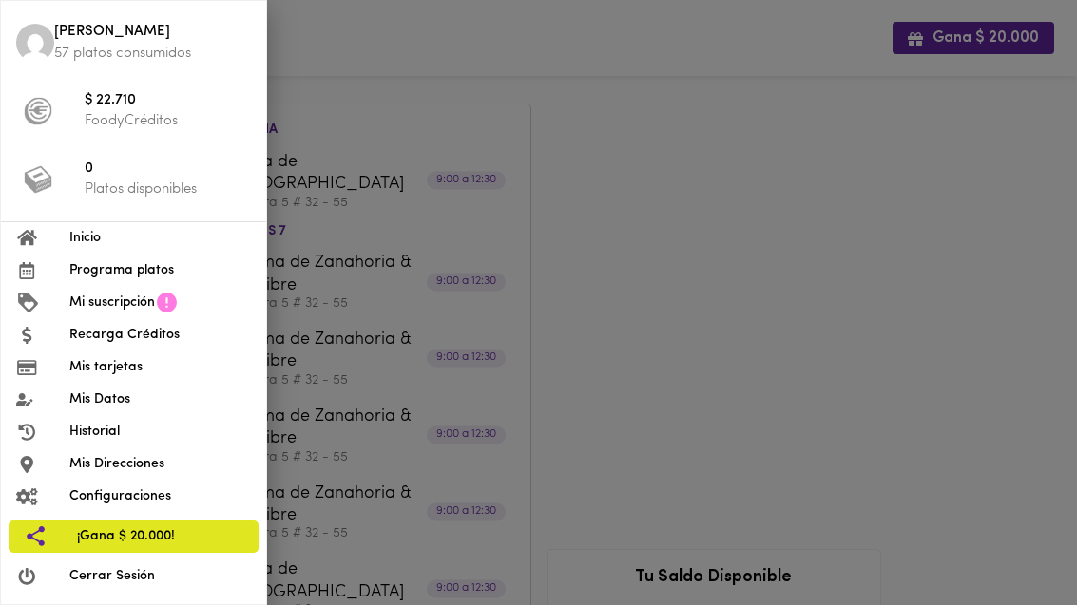
click at [154, 46] on p "57 platos consumidos" at bounding box center [152, 54] width 197 height 20
